Goal: Check status: Check status

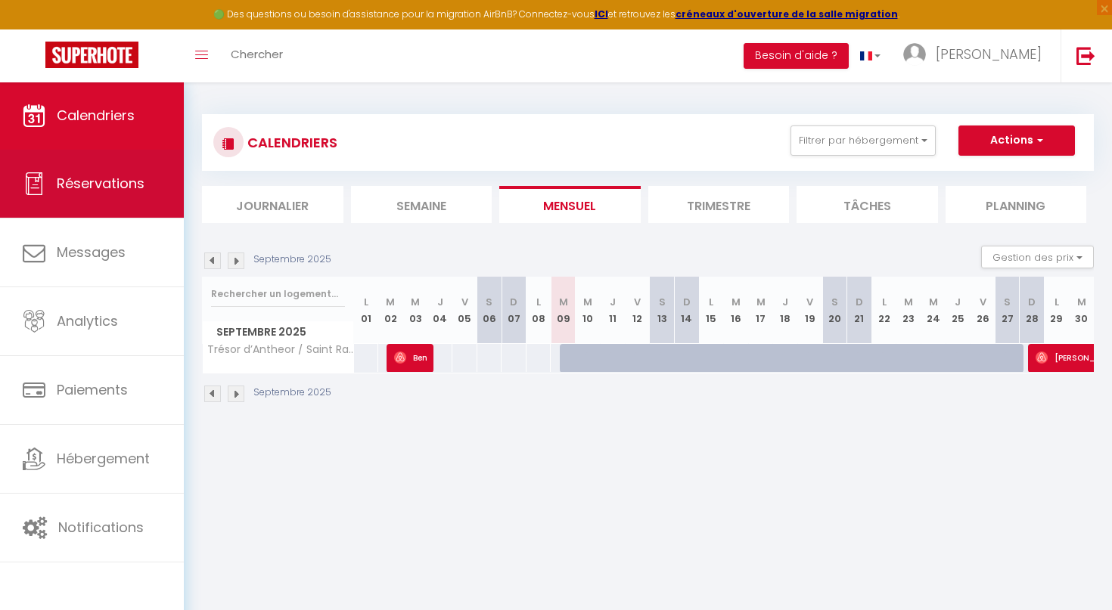
click at [73, 185] on span "Réservations" at bounding box center [101, 183] width 88 height 19
select select "not_cancelled"
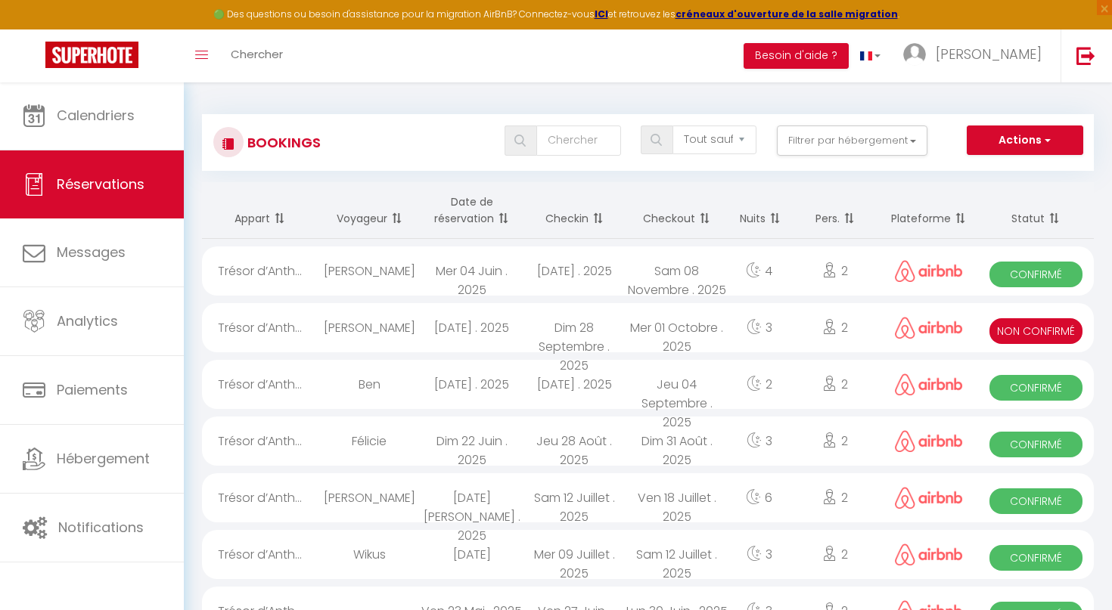
click at [1069, 331] on span "Non Confirmé" at bounding box center [1035, 331] width 93 height 26
select select "KO"
select select "0"
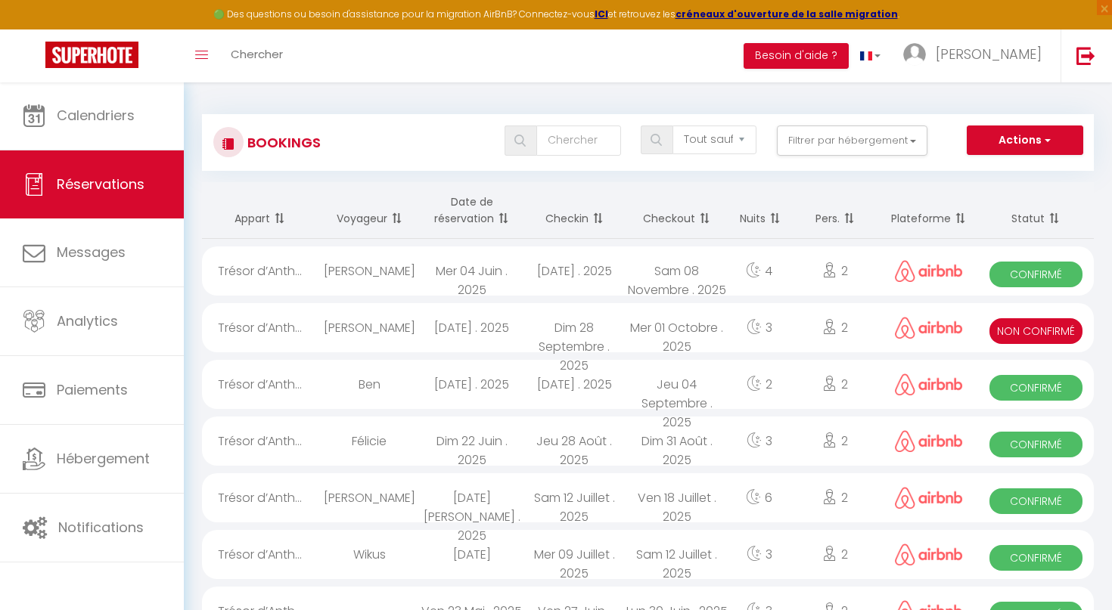
select select "1"
select select
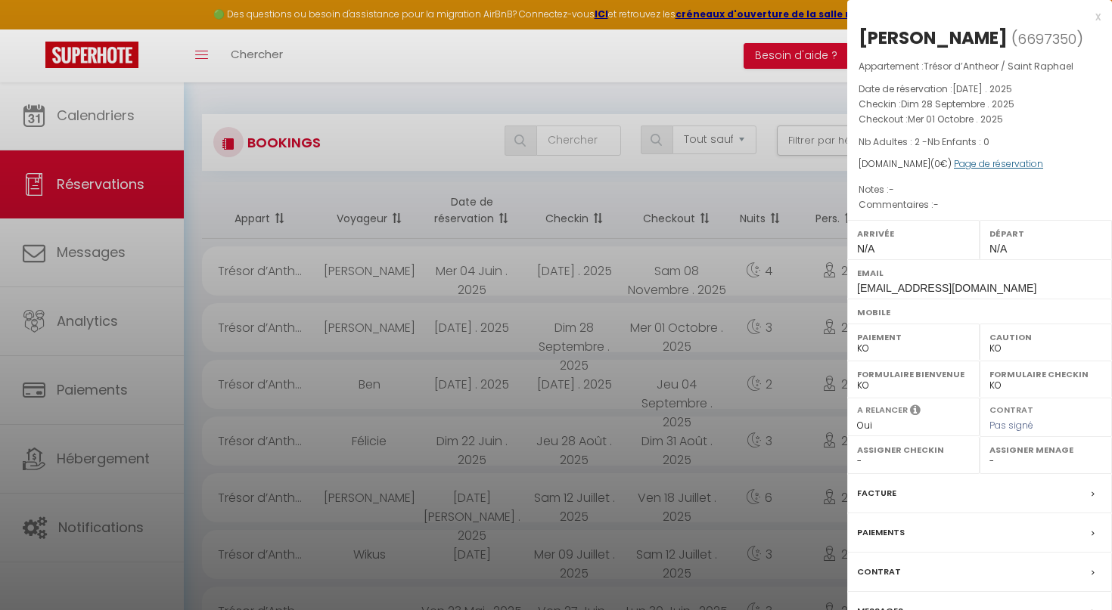
click at [1008, 162] on link "Page de réservation" at bounding box center [998, 163] width 89 height 13
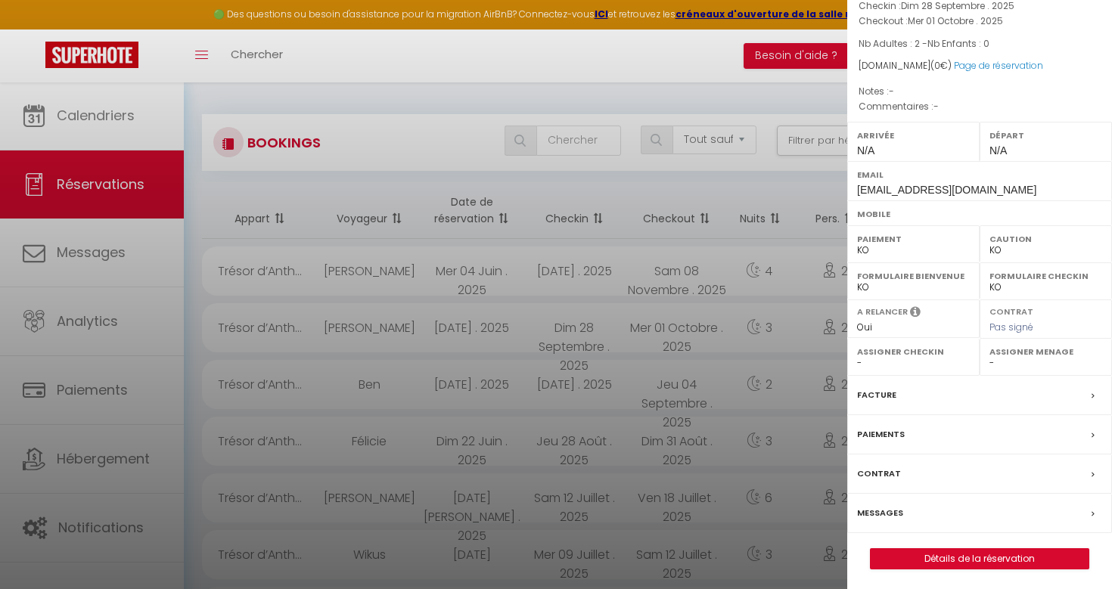
scroll to position [98, 0]
click at [377, 297] on div at bounding box center [556, 294] width 1112 height 589
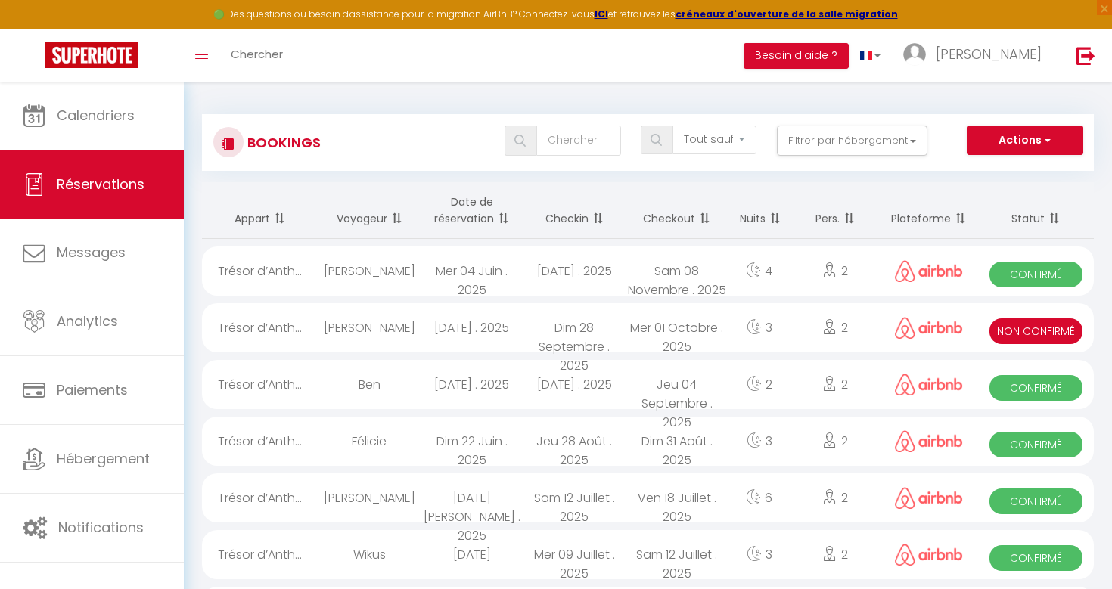
scroll to position [0, 0]
